Goal: Transaction & Acquisition: Purchase product/service

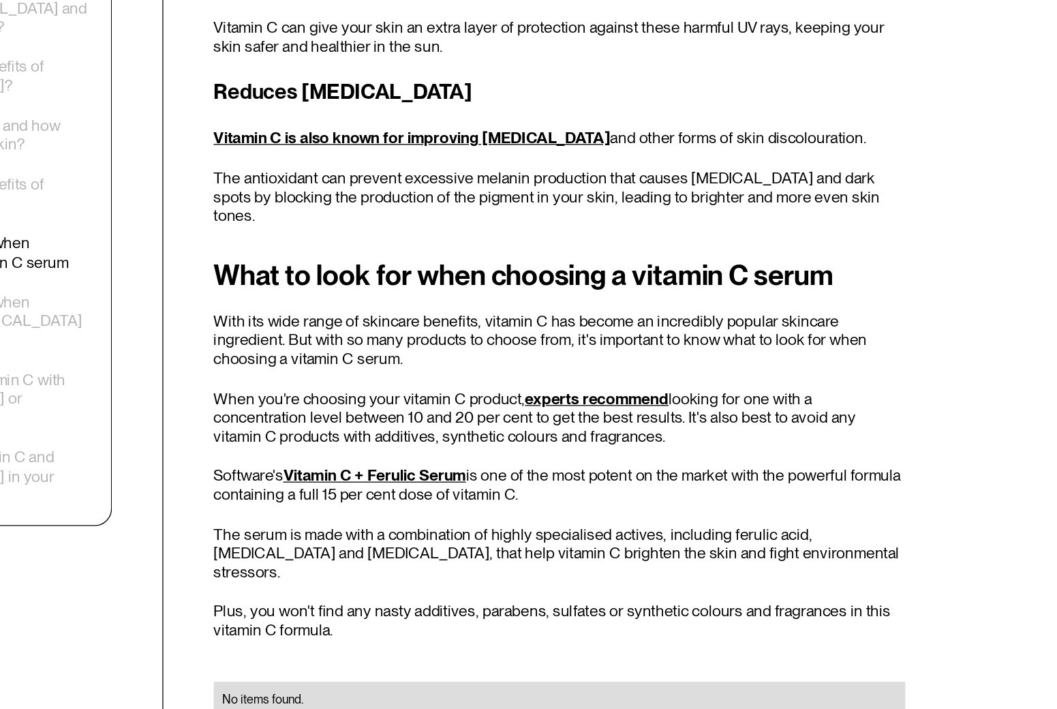
scroll to position [2142, 0]
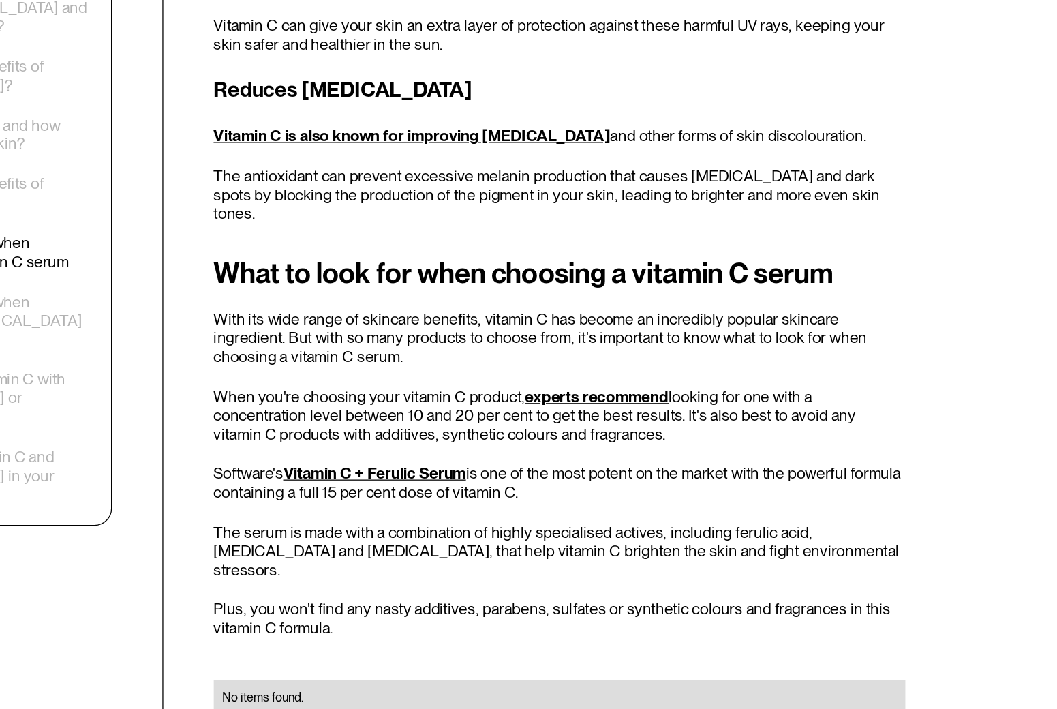
click at [450, 517] on link "Vitamin C + Ferulic Serum" at bounding box center [521, 524] width 143 height 14
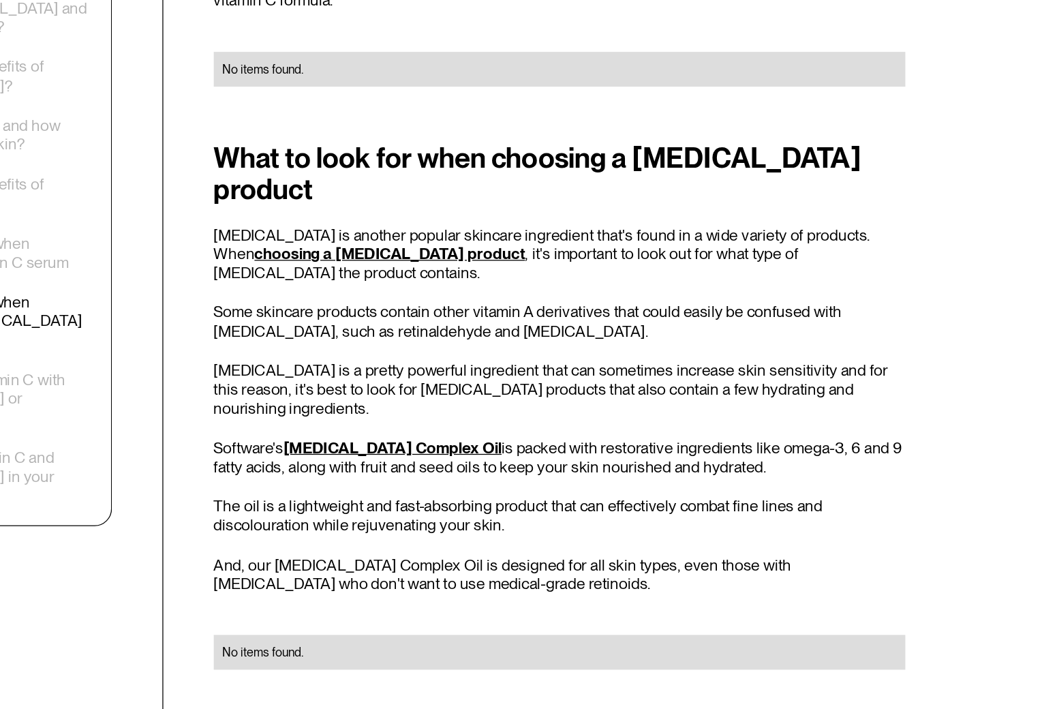
scroll to position [2637, 0]
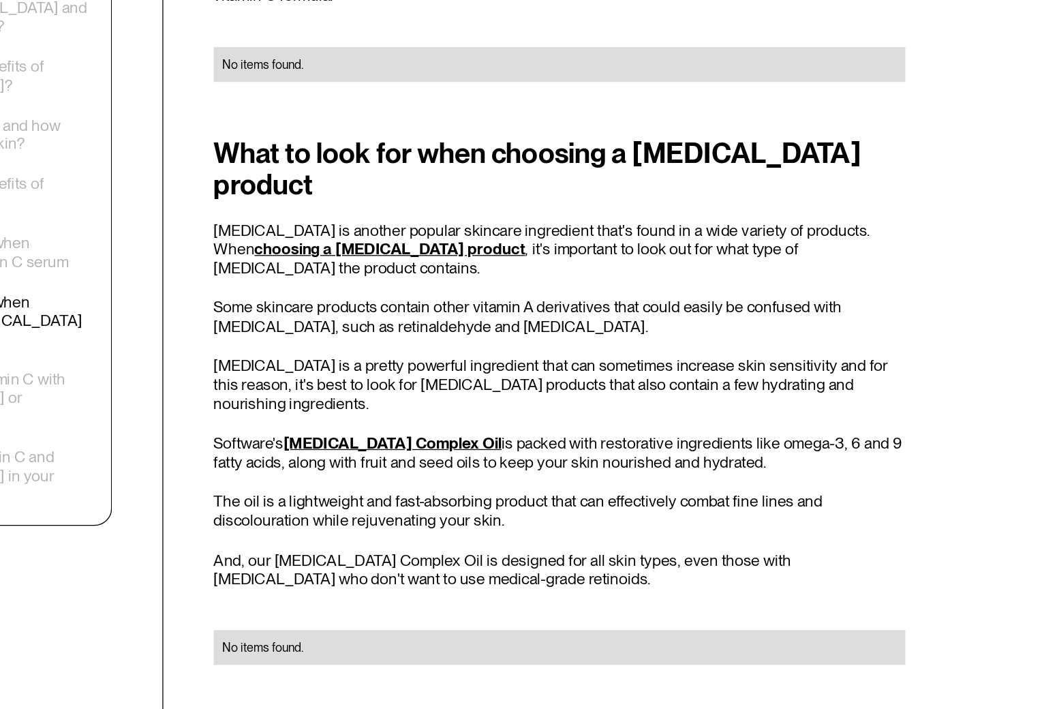
click at [450, 493] on link "[MEDICAL_DATA] Complex Oil" at bounding box center [535, 500] width 171 height 14
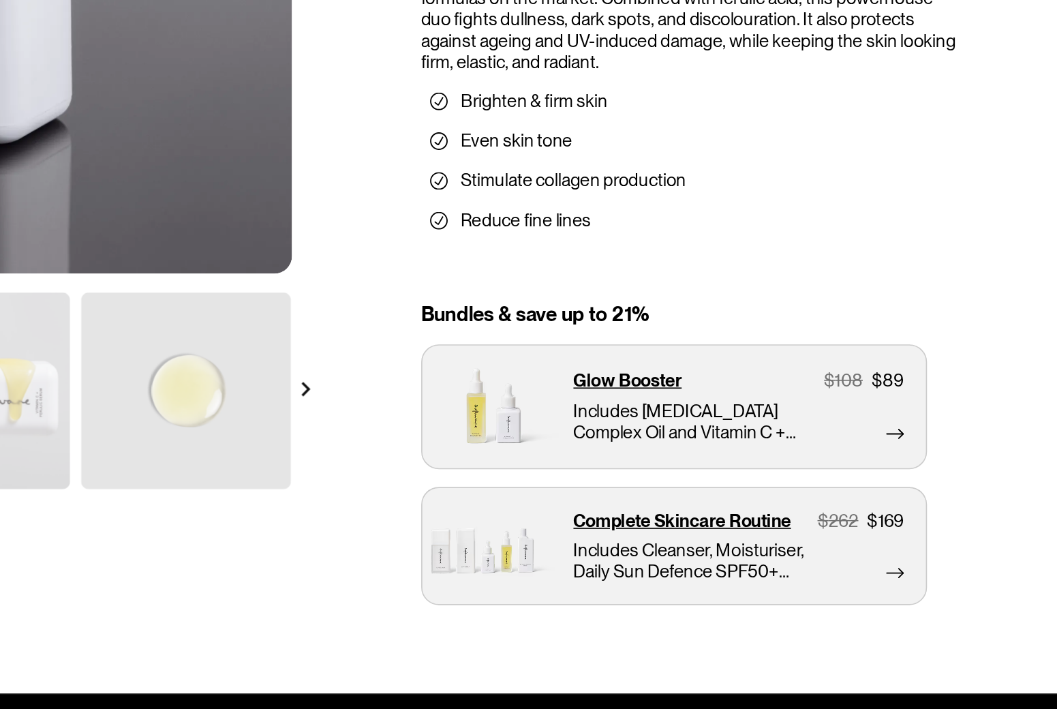
scroll to position [67, 0]
